Goal: Task Accomplishment & Management: Use online tool/utility

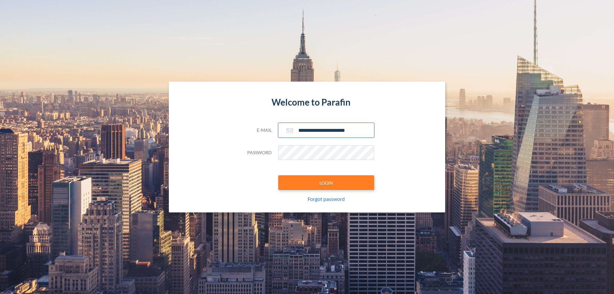
type input "**********"
click at [326, 183] on button "LOGIN" at bounding box center [326, 182] width 96 height 15
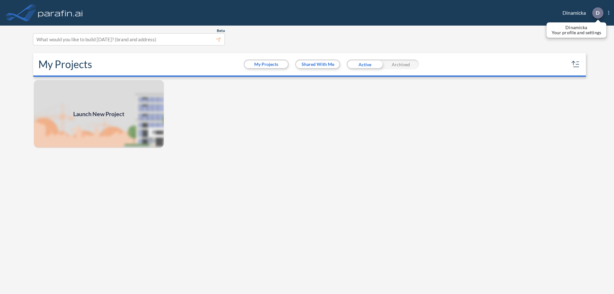
click at [597, 13] on p "D" at bounding box center [598, 13] width 4 height 6
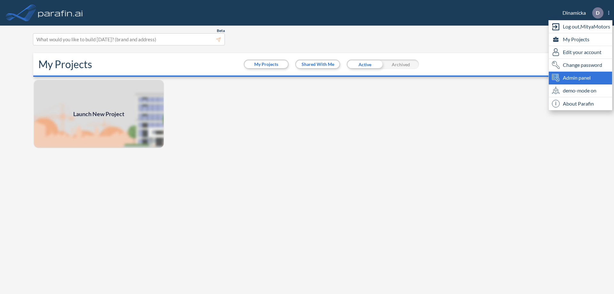
click at [581, 78] on span "Admin panel" at bounding box center [577, 78] width 28 height 8
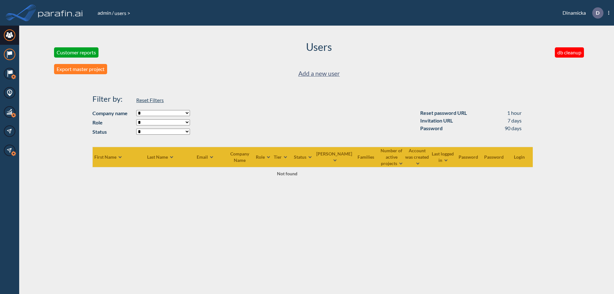
click at [10, 54] on icon at bounding box center [10, 53] width 4 height 4
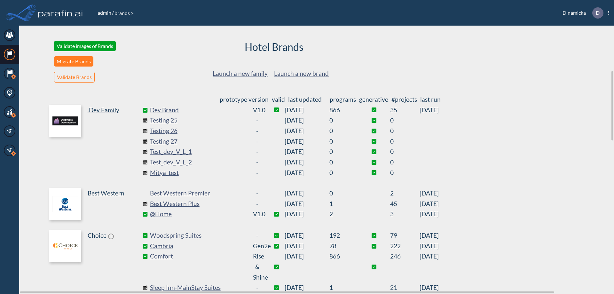
scroll to position [173, 0]
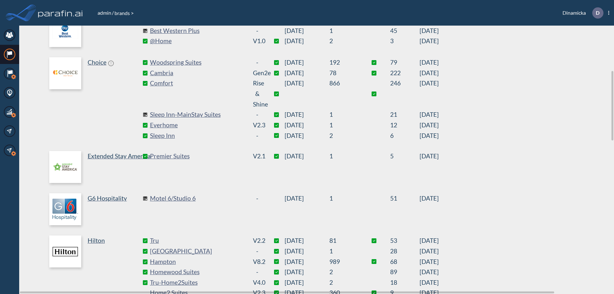
click at [198, 31] on link "Best Western Plus" at bounding box center [198, 31] width 96 height 11
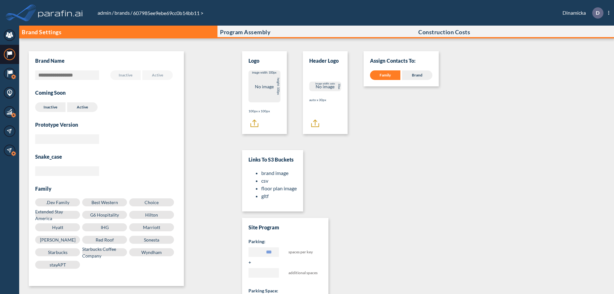
scroll to position [6, 0]
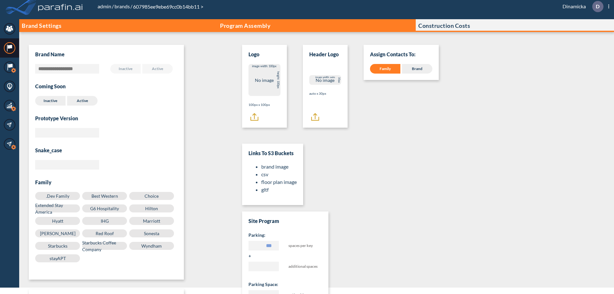
click at [245, 26] on p "Program Assembly" at bounding box center [245, 25] width 51 height 6
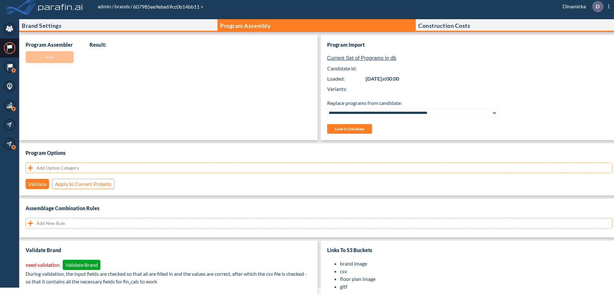
select select "**********"
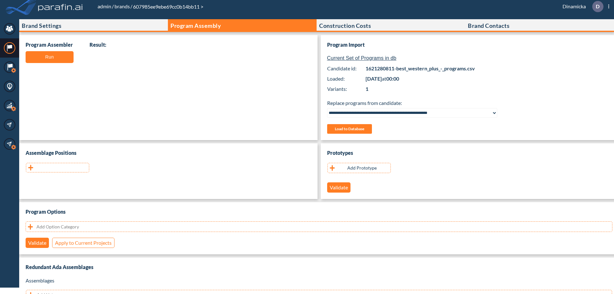
scroll to position [128, 0]
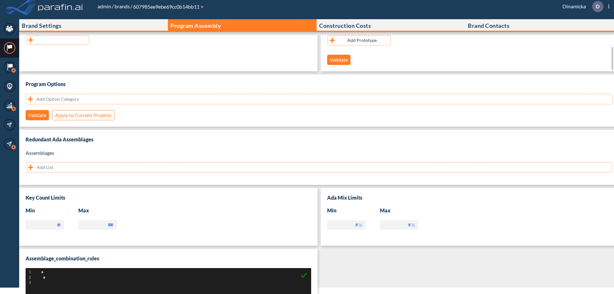
click at [58, 40] on button "button" at bounding box center [57, 40] width 63 height 10
